Goal: Download file/media

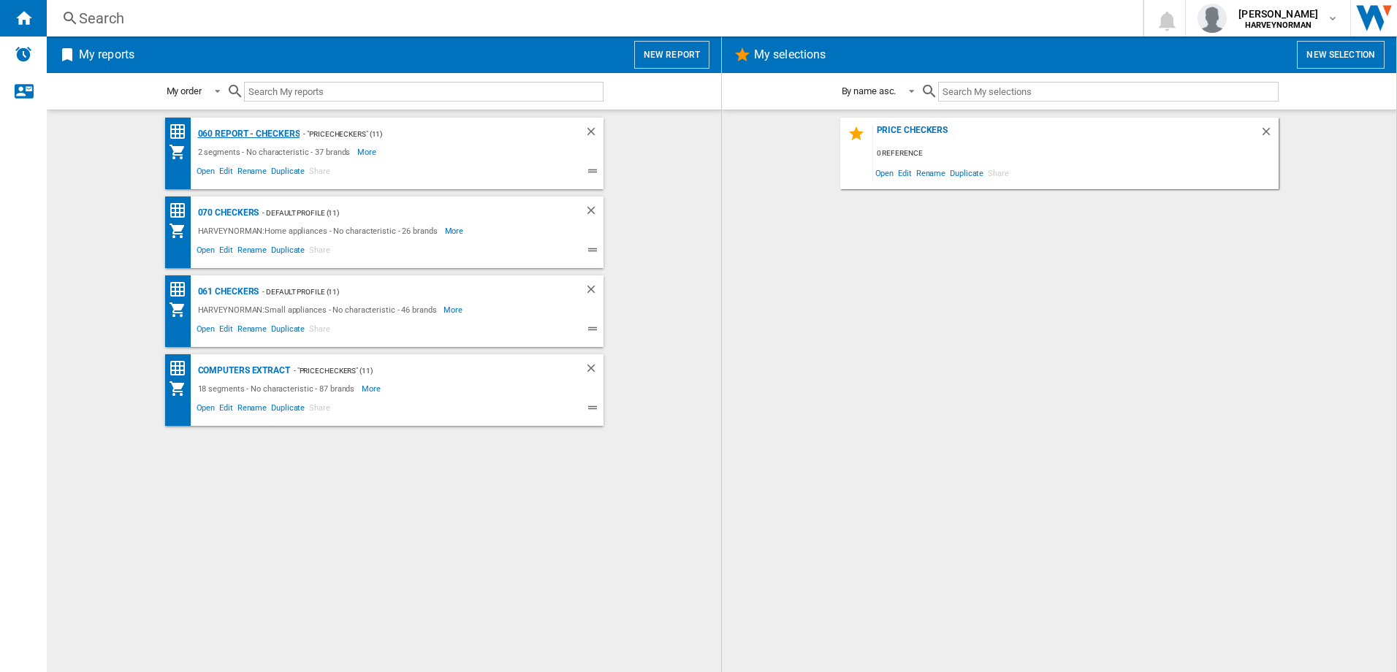
click at [274, 128] on div "060 report - Checkers" at bounding box center [247, 134] width 106 height 18
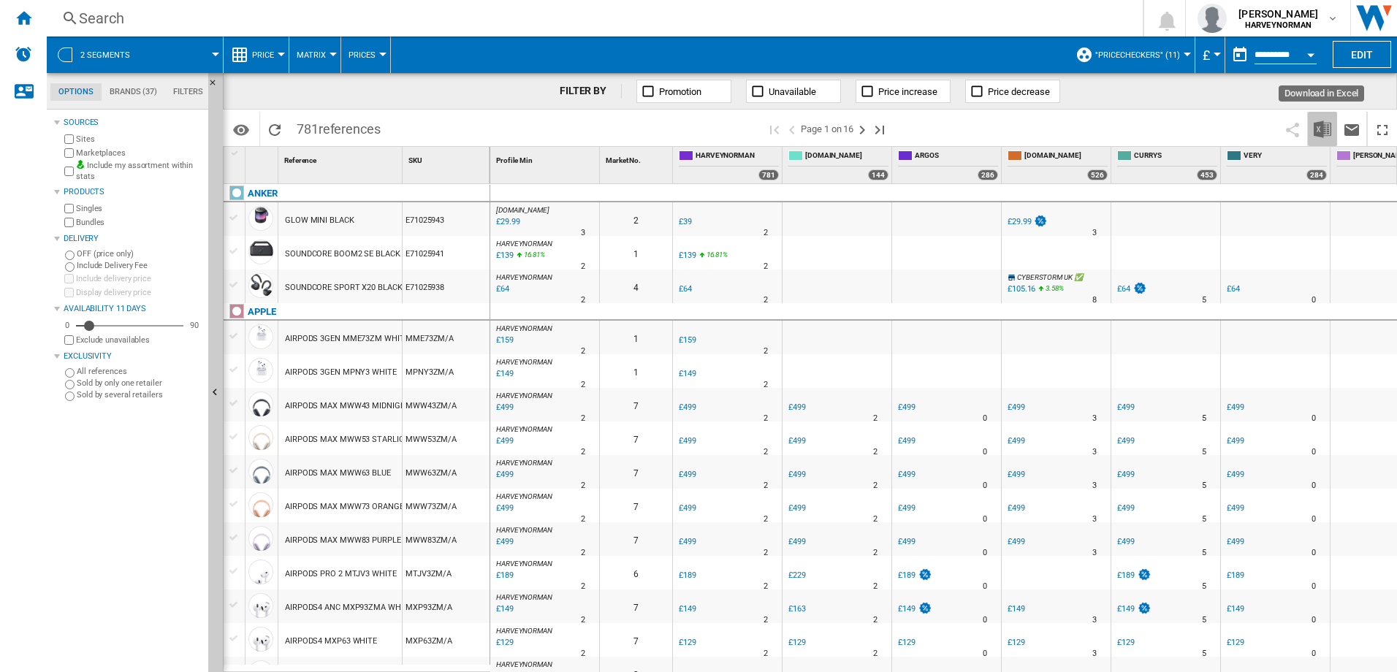
click at [1321, 132] on img "Download in Excel" at bounding box center [1323, 130] width 18 height 18
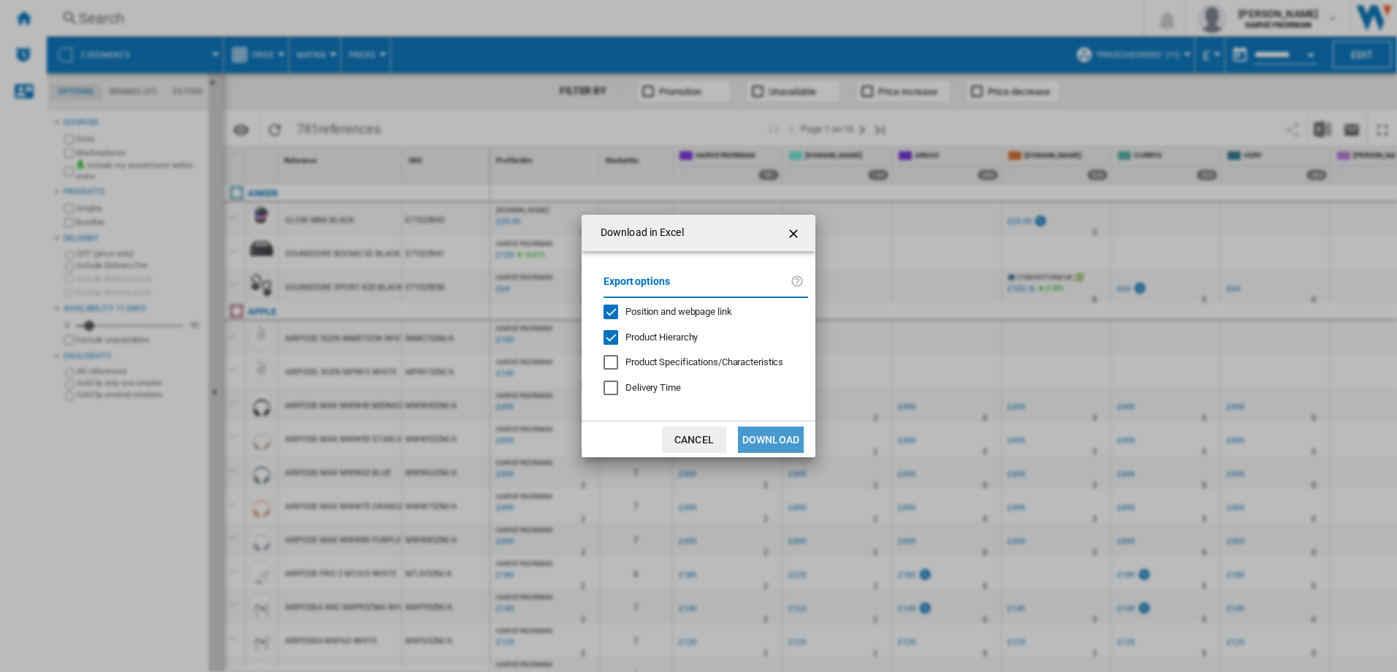
click at [761, 438] on button "Download" at bounding box center [771, 440] width 66 height 26
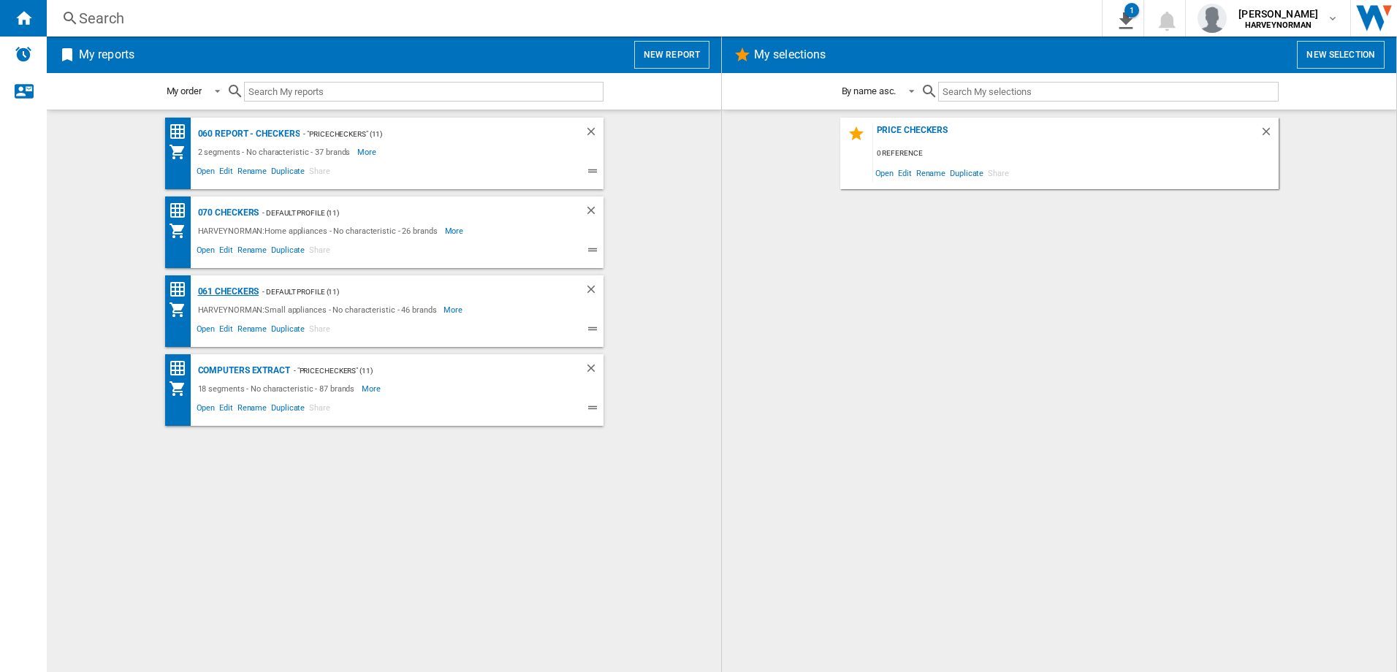
click at [225, 286] on div "061 Checkers" at bounding box center [226, 292] width 65 height 18
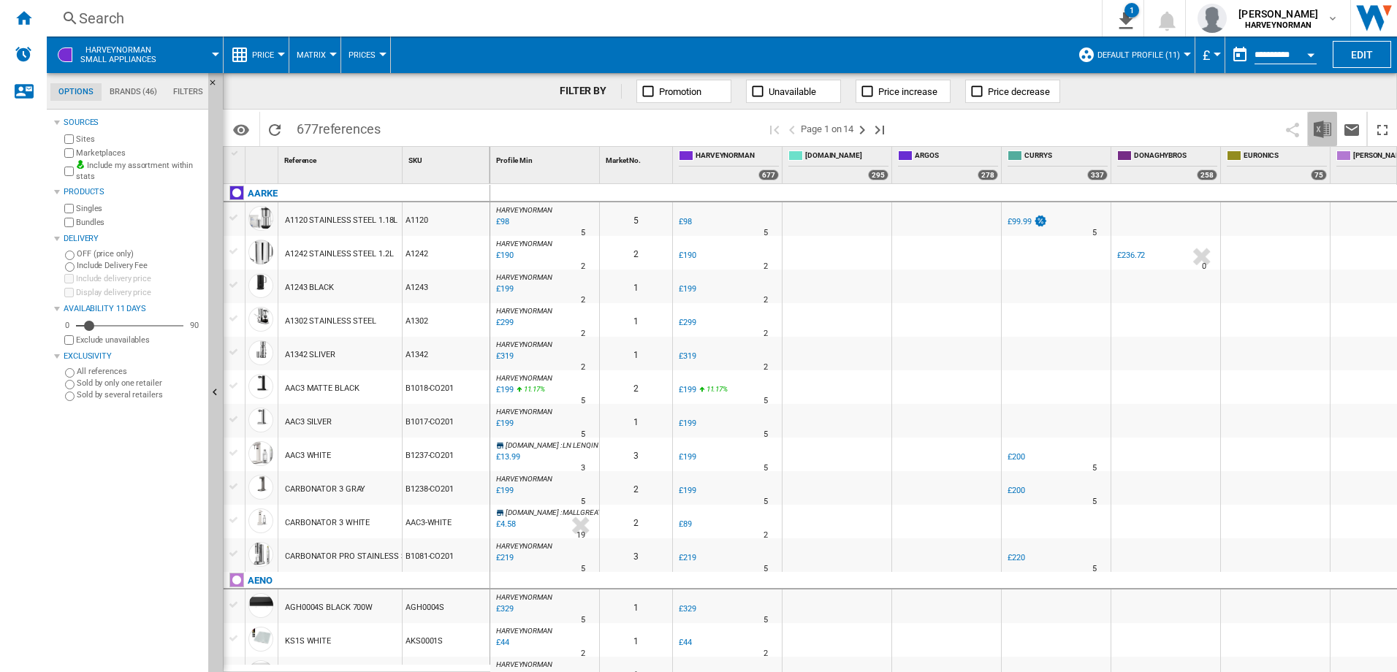
click at [1319, 134] on img "Download in Excel" at bounding box center [1323, 130] width 18 height 18
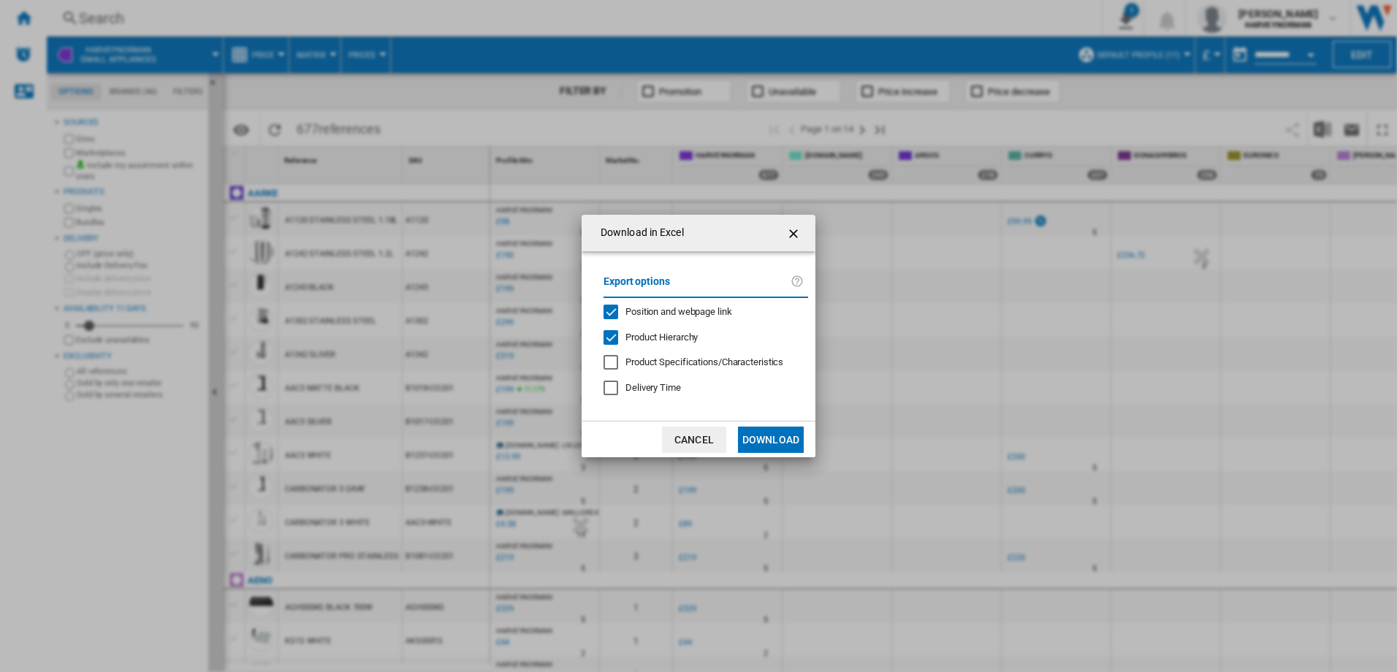
click at [762, 441] on button "Download" at bounding box center [771, 440] width 66 height 26
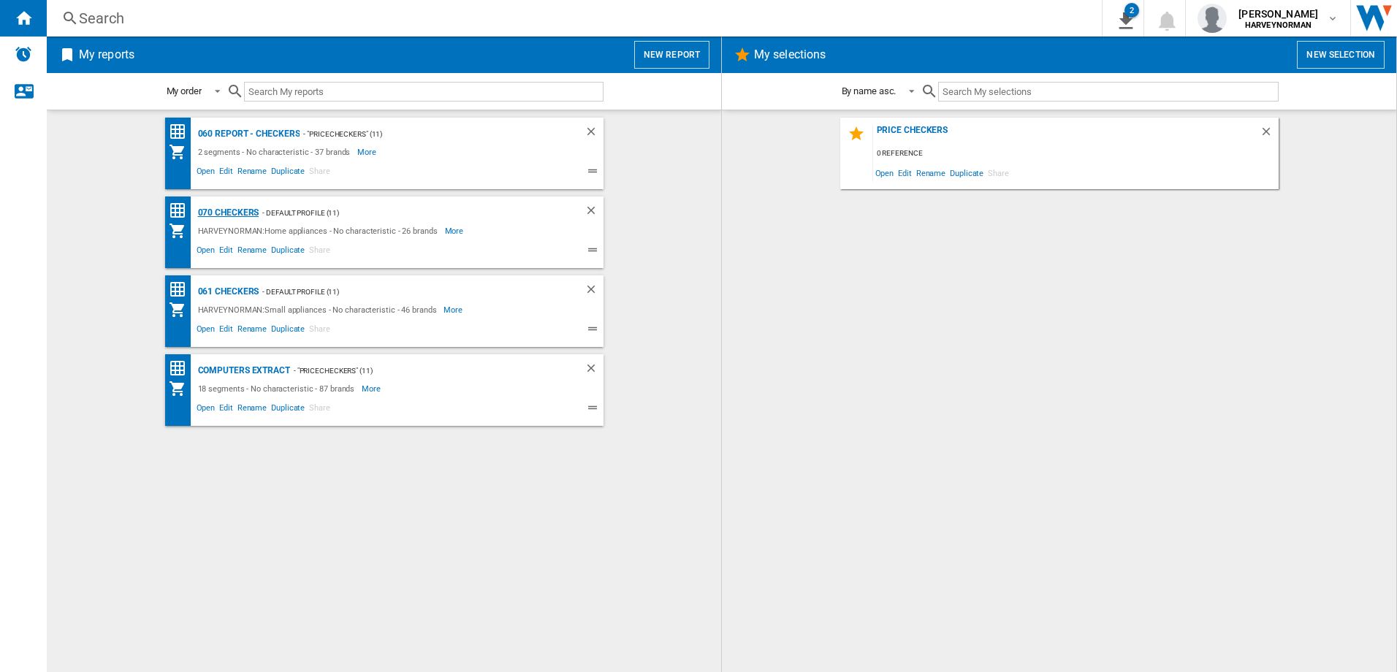
click at [243, 212] on div "070 Checkers" at bounding box center [226, 213] width 65 height 18
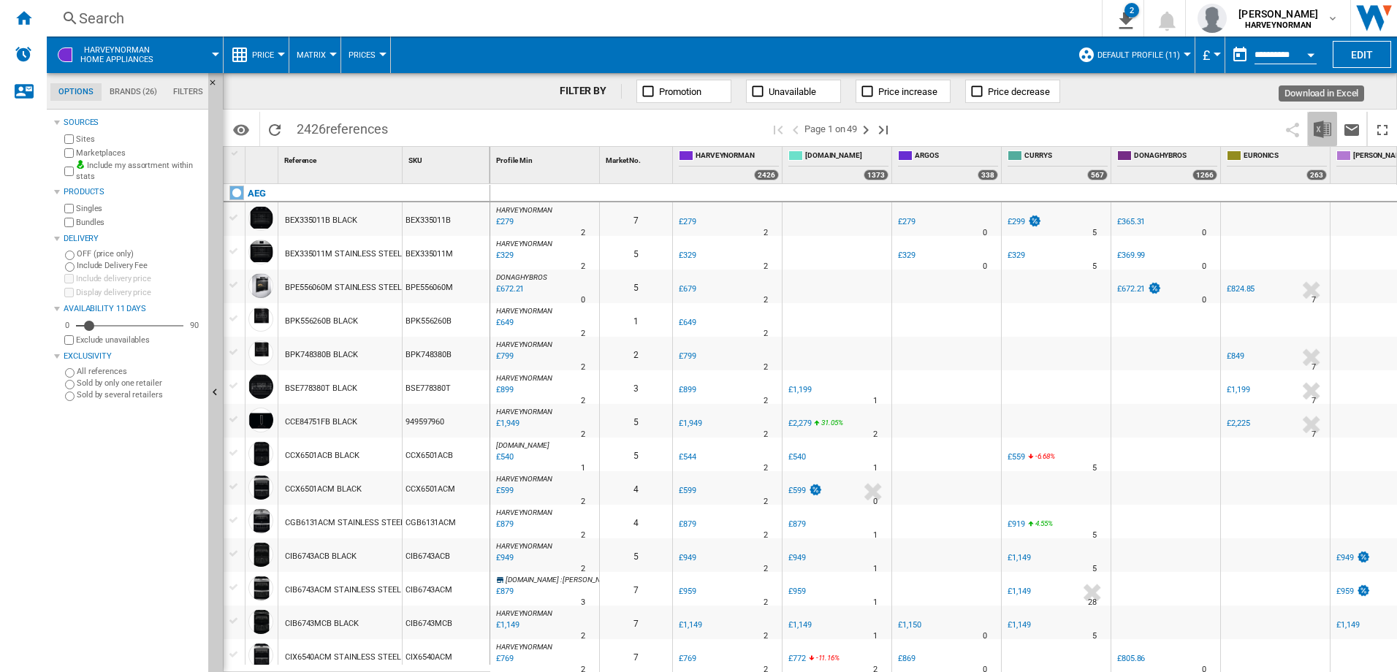
click at [1325, 135] on img "Download in Excel" at bounding box center [1323, 130] width 18 height 18
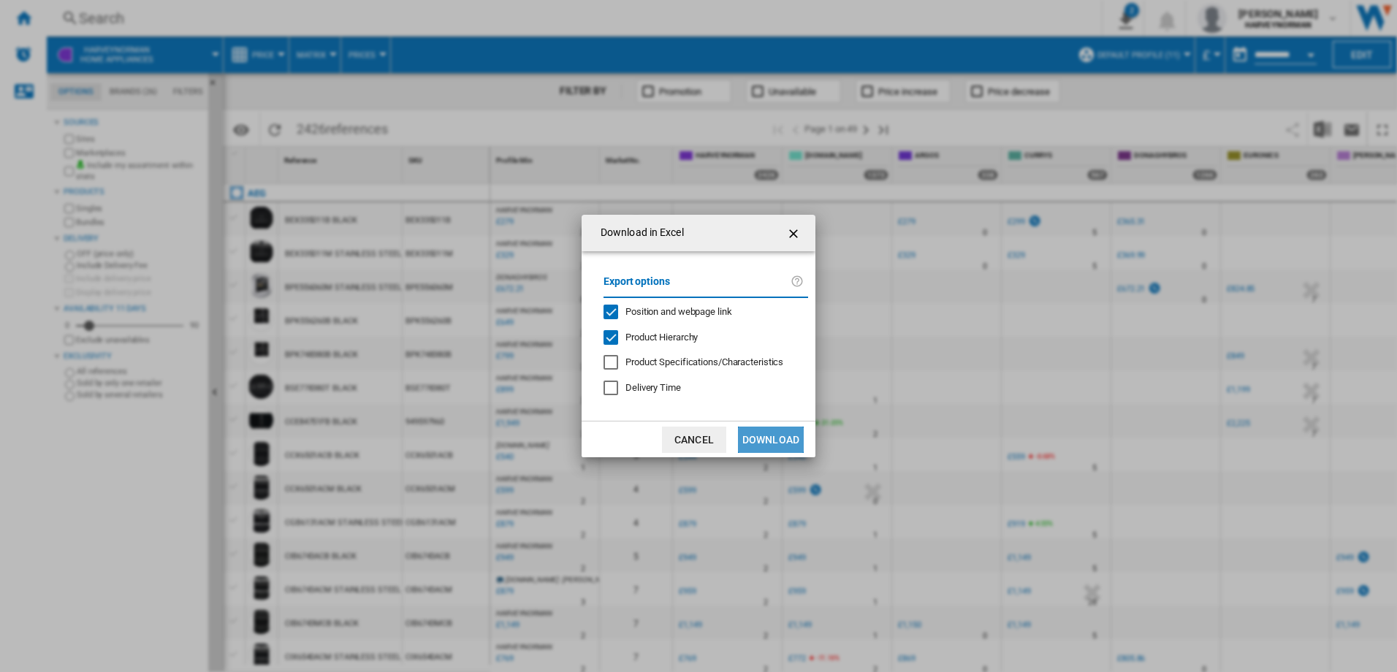
click at [793, 438] on button "Download" at bounding box center [771, 440] width 66 height 26
